Goal: Entertainment & Leisure: Consume media (video, audio)

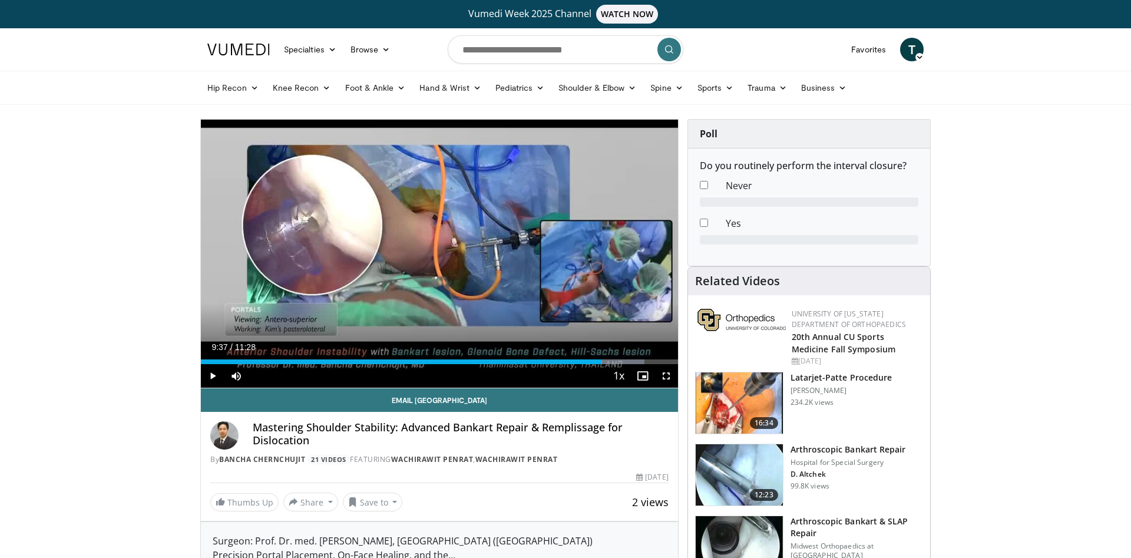
click at [214, 379] on span "Video Player" at bounding box center [213, 376] width 24 height 24
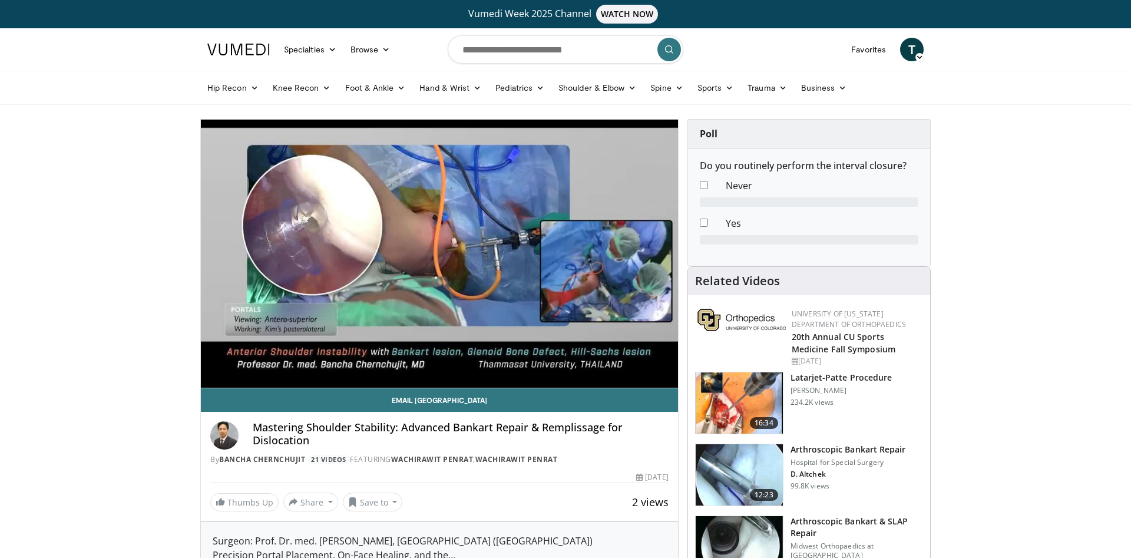
click at [214, 380] on video-js "**********" at bounding box center [439, 254] width 477 height 269
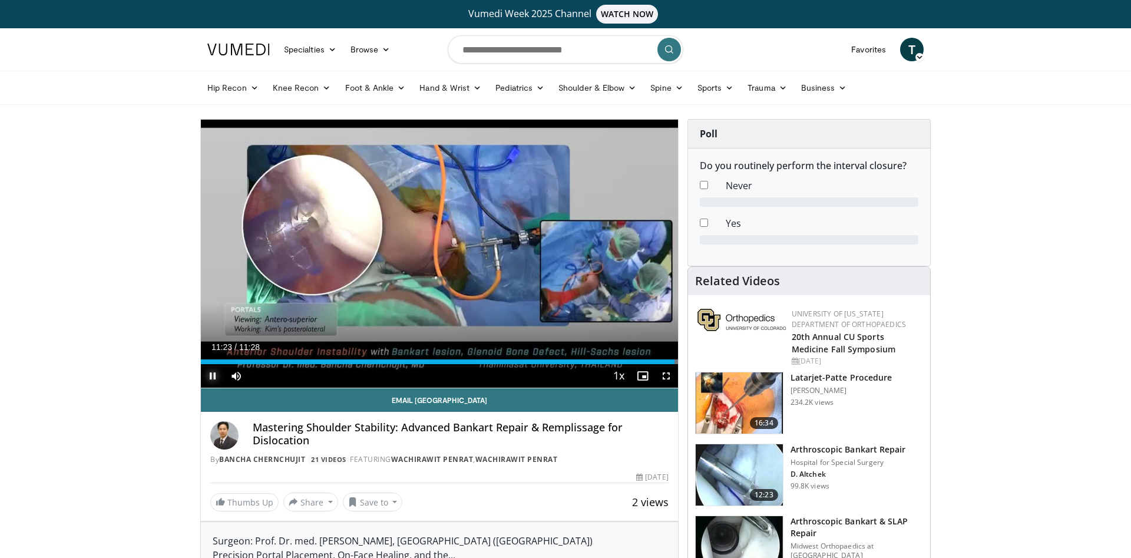
click at [214, 377] on span "Video Player" at bounding box center [213, 376] width 24 height 24
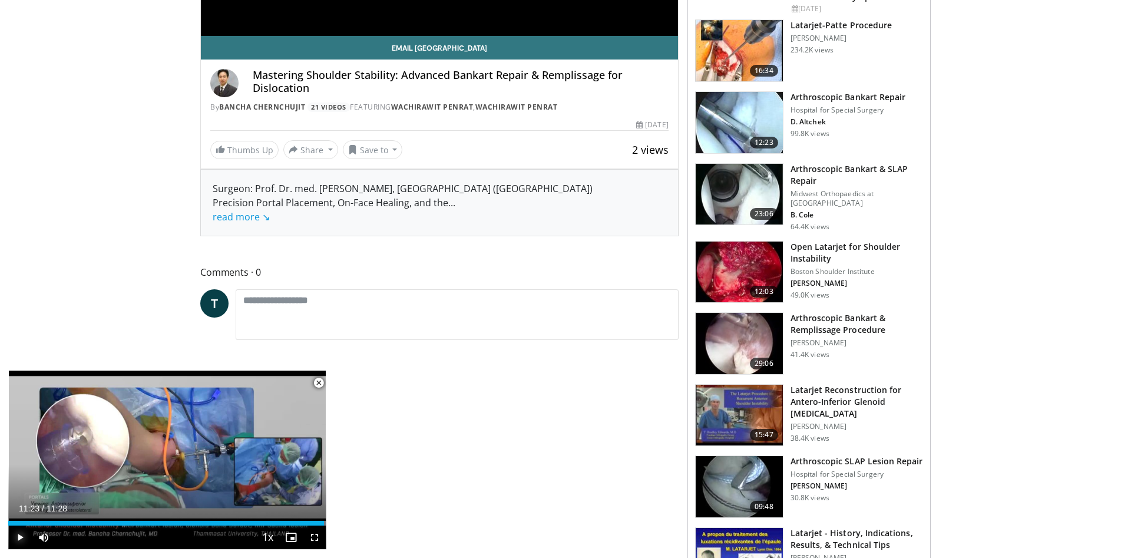
scroll to position [232, 0]
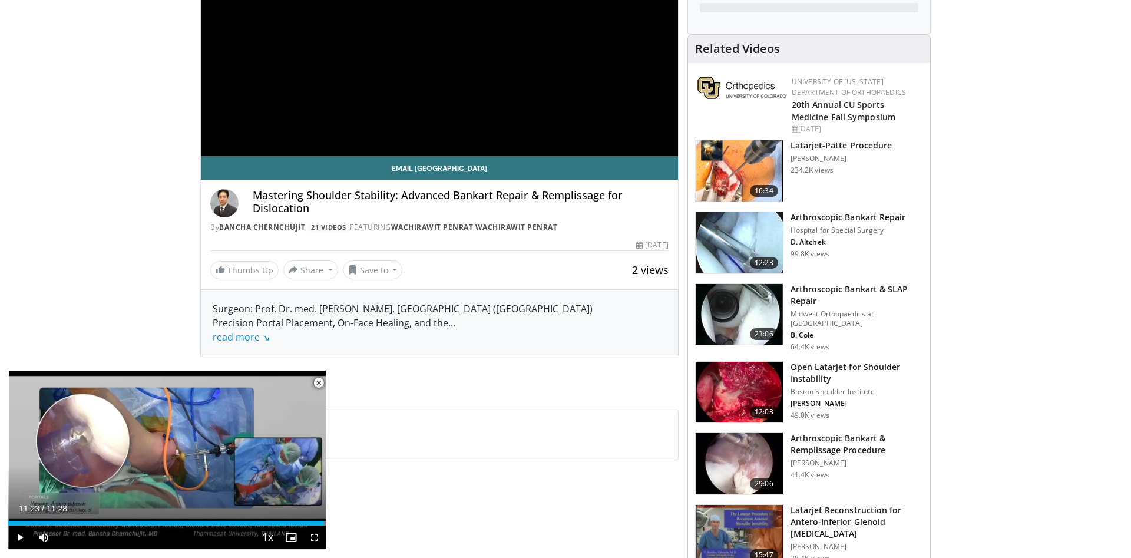
click at [760, 235] on img at bounding box center [738, 242] width 87 height 61
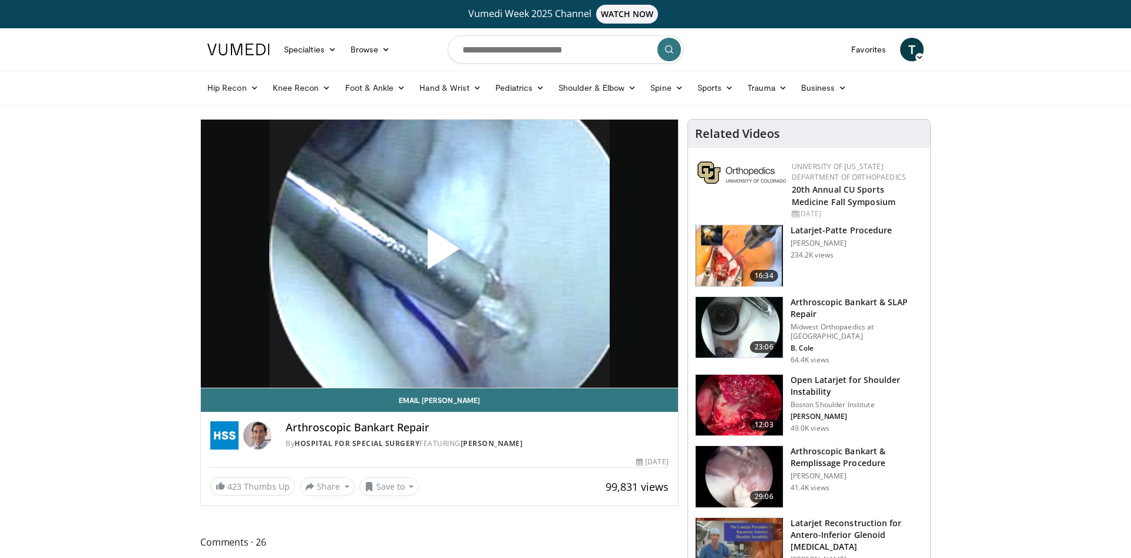
click at [439, 253] on span "Video Player" at bounding box center [439, 253] width 0 height 0
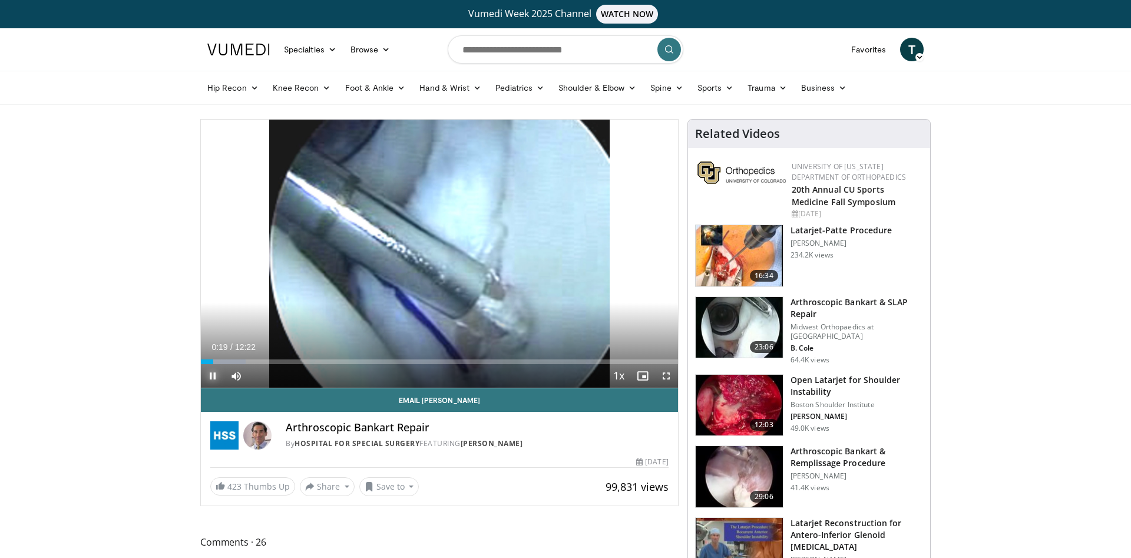
click at [216, 370] on span "Video Player" at bounding box center [213, 376] width 24 height 24
click at [208, 379] on span "Video Player" at bounding box center [213, 376] width 24 height 24
click at [214, 376] on span "Video Player" at bounding box center [213, 376] width 24 height 24
